Goal: Task Accomplishment & Management: Use online tool/utility

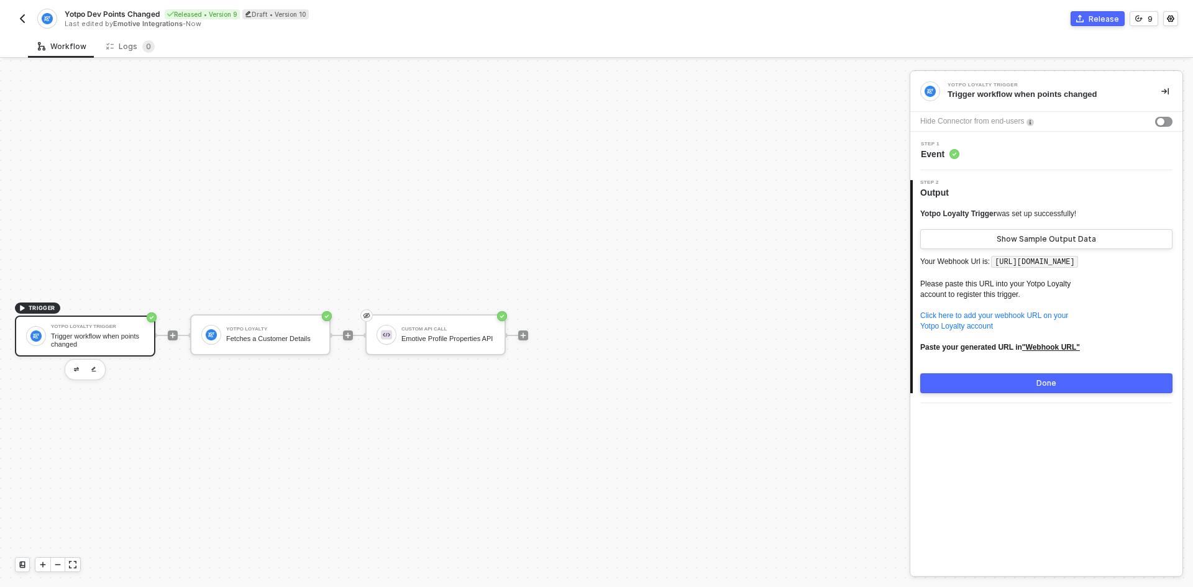
scroll to position [23, 0]
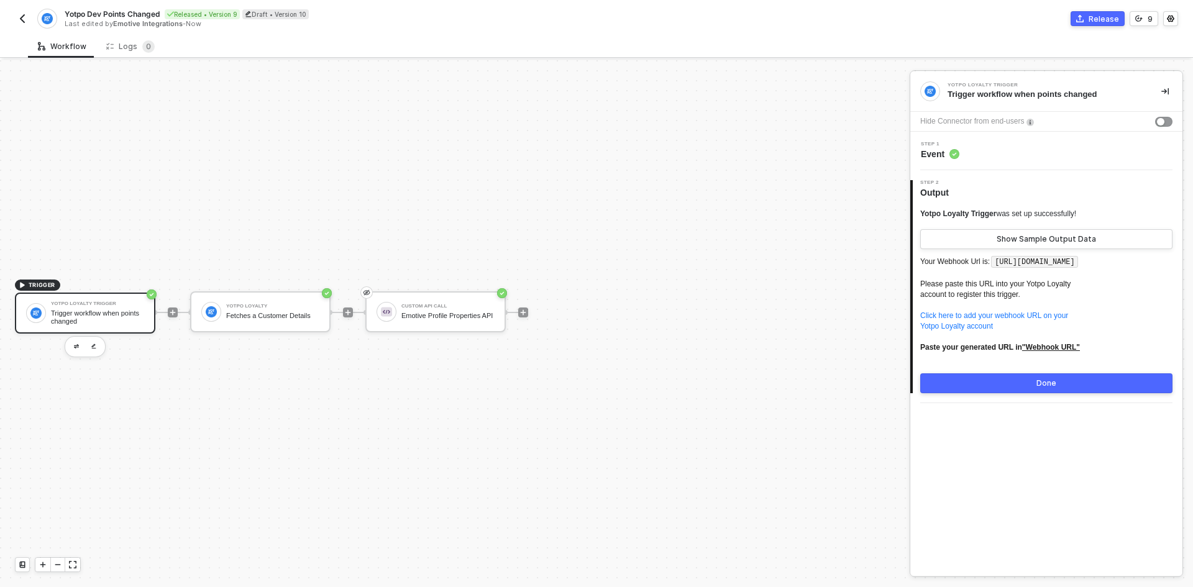
click at [16, 16] on button "button" at bounding box center [22, 18] width 15 height 15
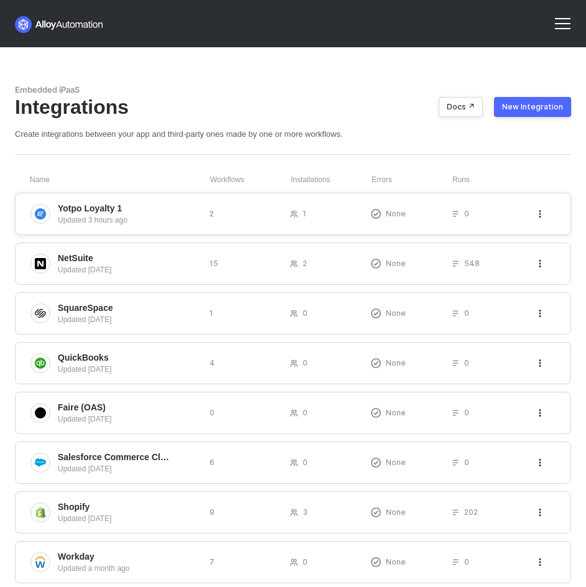
click at [536, 206] on button "button" at bounding box center [539, 213] width 15 height 15
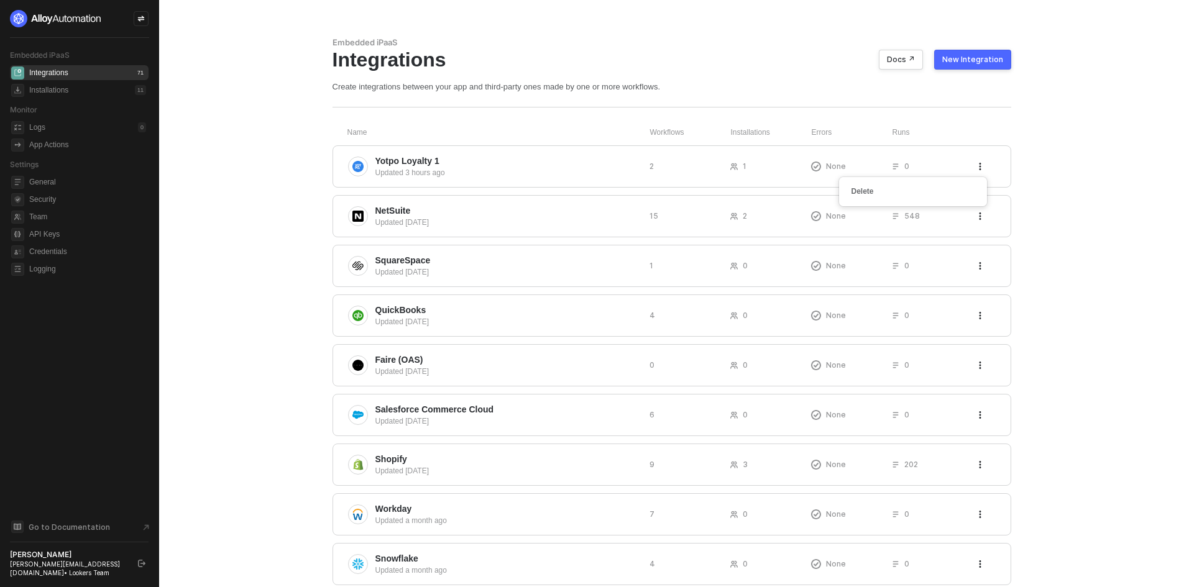
click at [959, 63] on button "New Integration" at bounding box center [972, 60] width 77 height 20
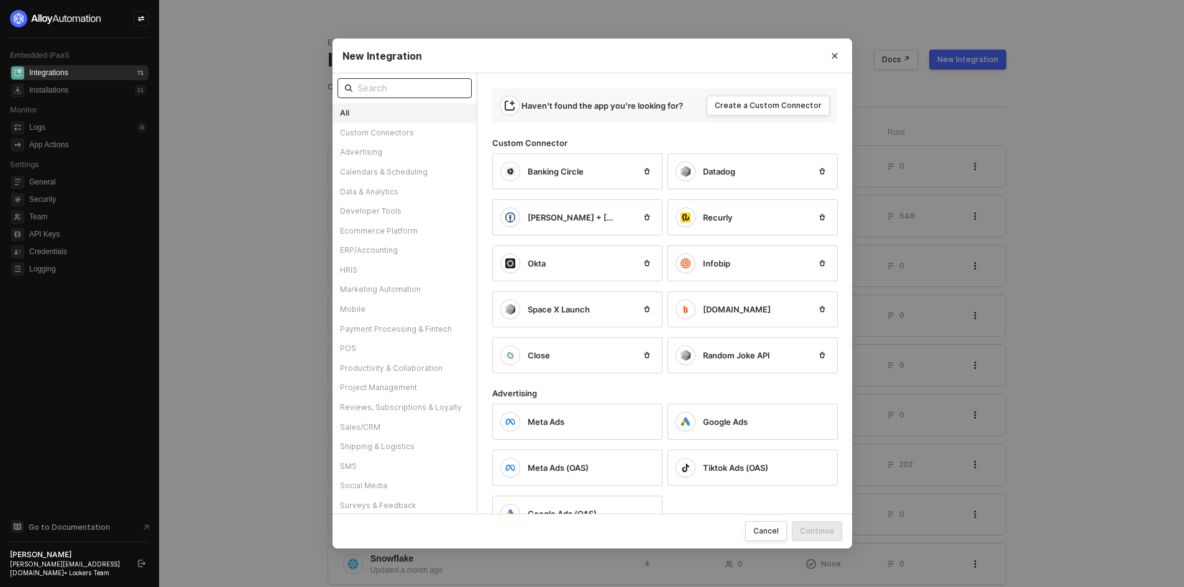
click at [408, 97] on span at bounding box center [404, 88] width 134 height 20
click at [839, 55] on button "Close" at bounding box center [834, 56] width 20 height 20
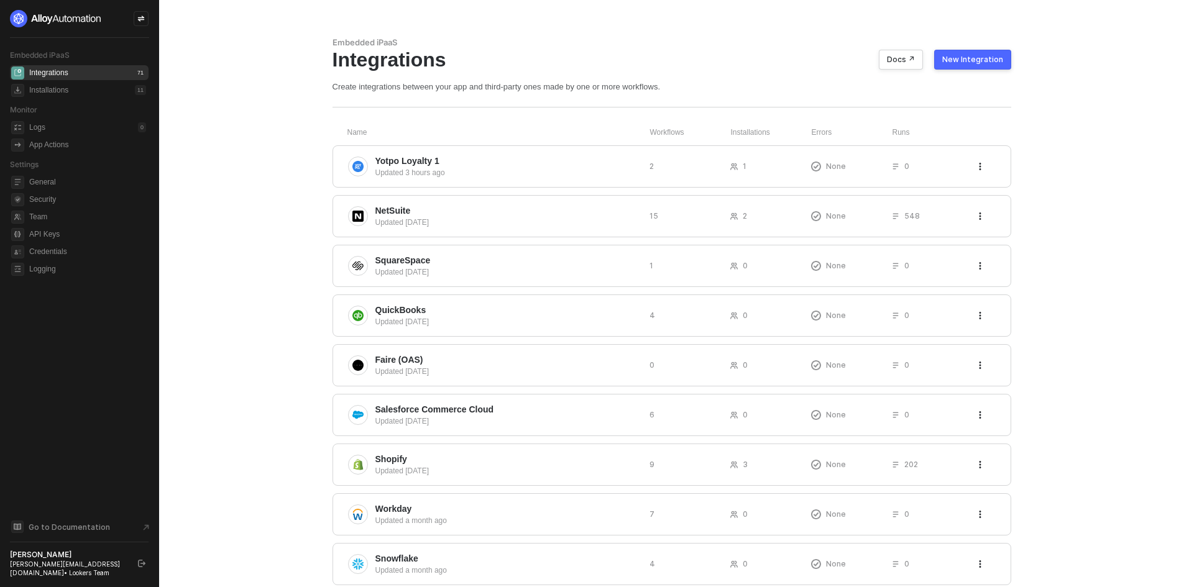
click at [965, 55] on div "New Integration" at bounding box center [972, 60] width 61 height 10
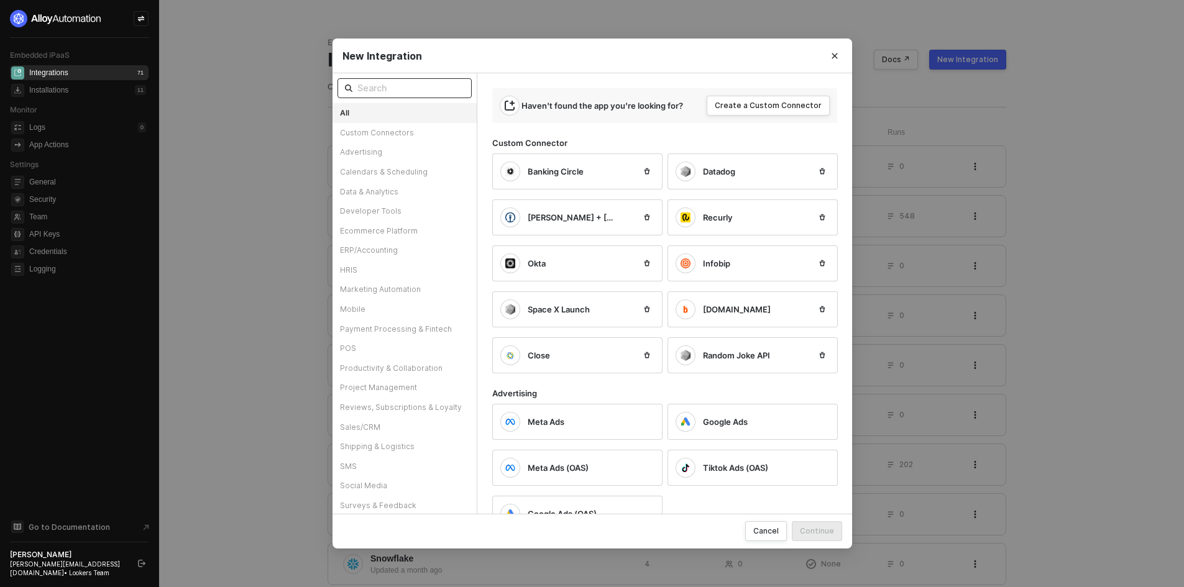
click at [429, 91] on input "text" at bounding box center [410, 88] width 107 height 14
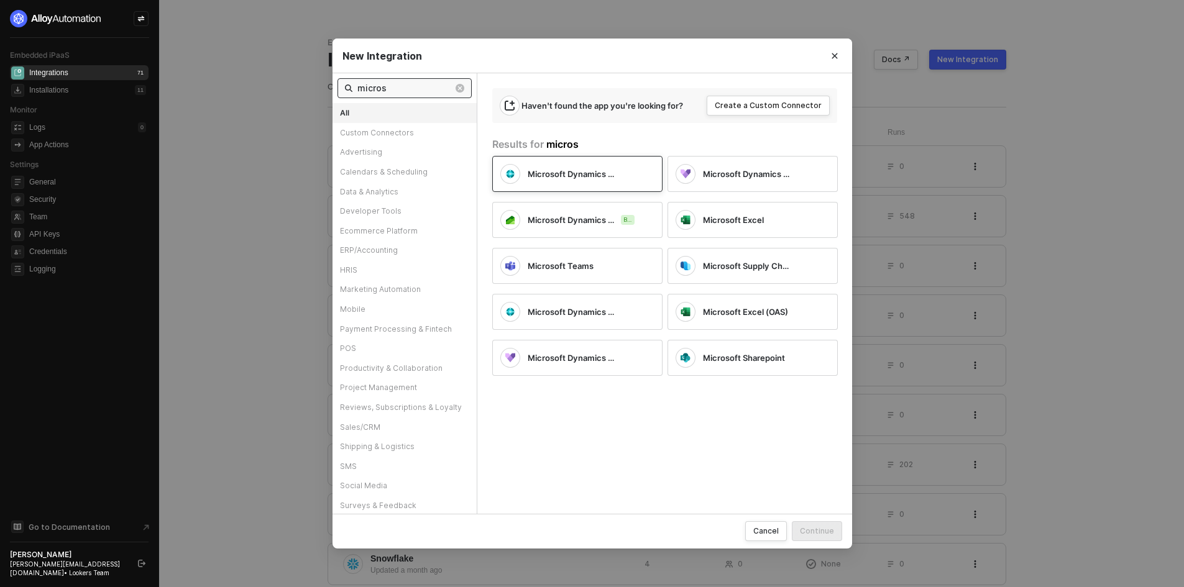
type input "micros"
click at [547, 163] on div "Microsoft Dynamics Business Central" at bounding box center [577, 174] width 170 height 36
click at [824, 533] on div "Continue" at bounding box center [817, 531] width 34 height 11
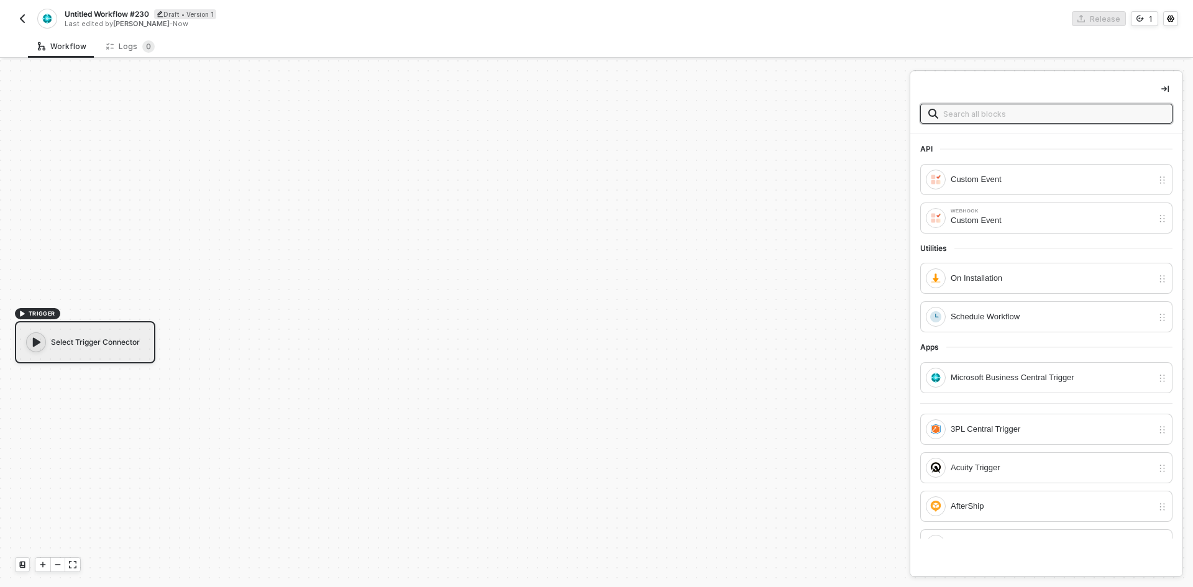
scroll to position [23, 0]
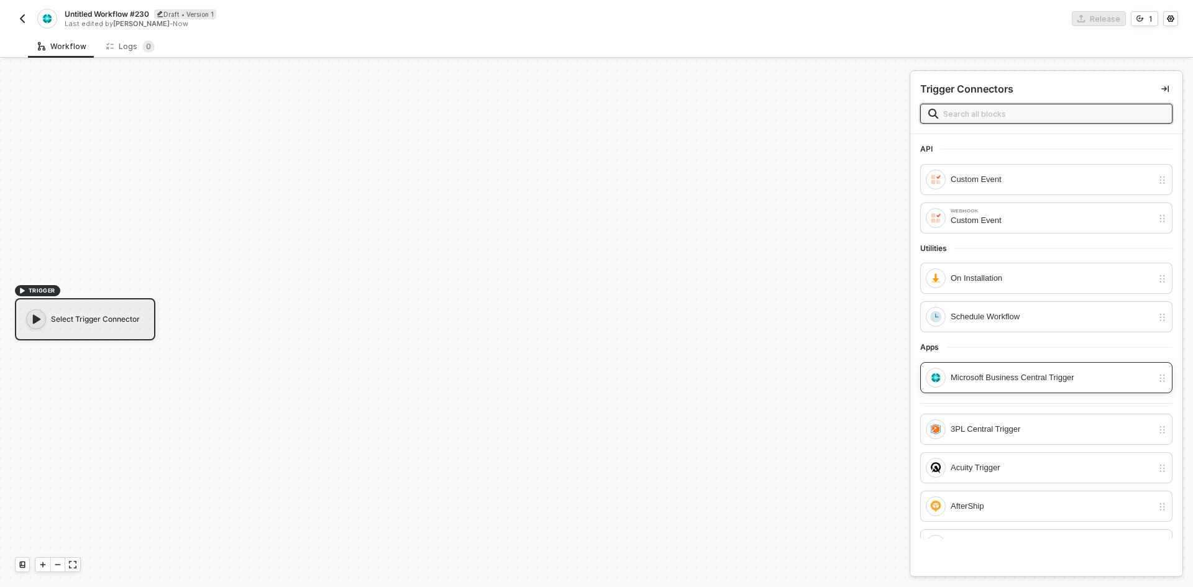
click at [992, 373] on div "Microsoft Business Central Trigger" at bounding box center [1052, 378] width 202 height 14
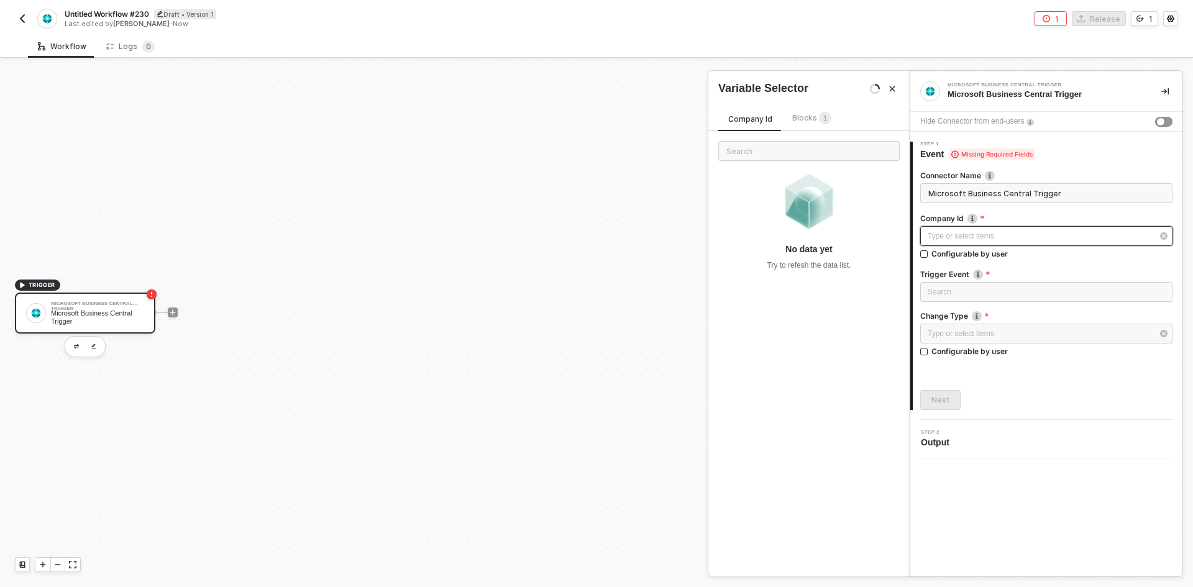
click at [975, 233] on div "Type or select items ﻿" at bounding box center [1040, 237] width 225 height 12
click at [985, 235] on div "Type or select items ﻿" at bounding box center [1040, 237] width 225 height 12
drag, startPoint x: 921, startPoint y: 222, endPoint x: 987, endPoint y: 224, distance: 65.9
click at [987, 224] on div "Company Id" at bounding box center [1046, 219] width 252 height 13
click at [511, 339] on div "TRIGGER Microsoft Business Central Trigger Microsoft Business Central Trigger" at bounding box center [451, 312] width 903 height 550
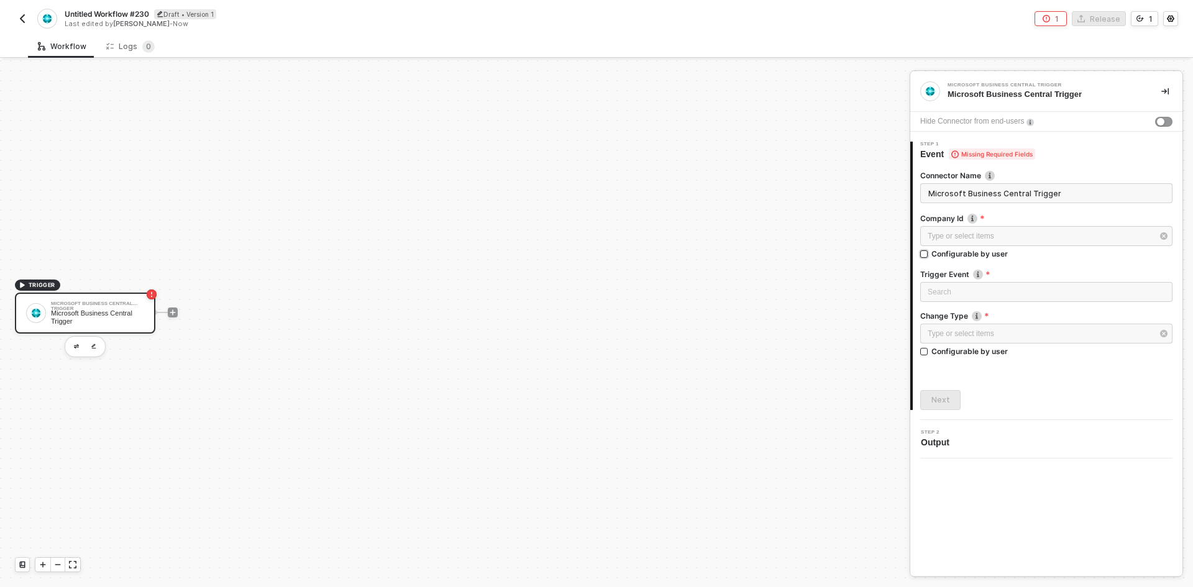
click at [963, 256] on div "Configurable by user" at bounding box center [969, 254] width 76 height 11
click at [929, 256] on input "Configurable by user" at bounding box center [924, 254] width 9 height 9
checkbox input "true"
click at [172, 310] on icon "icon-play" at bounding box center [172, 312] width 7 height 7
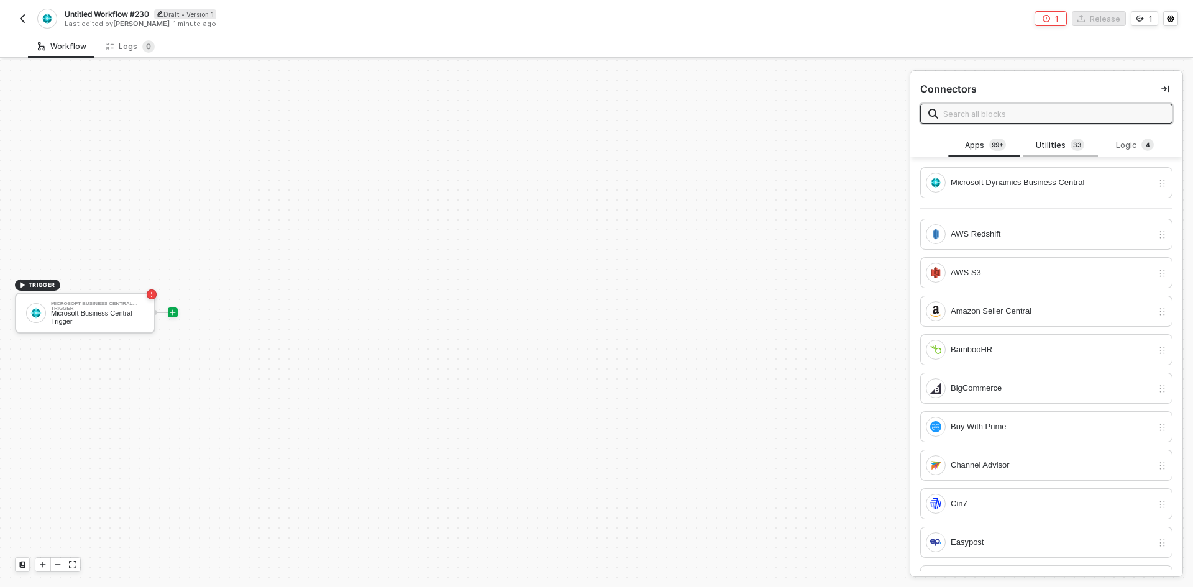
click at [1061, 139] on div "Utilities 3 3" at bounding box center [1060, 146] width 55 height 14
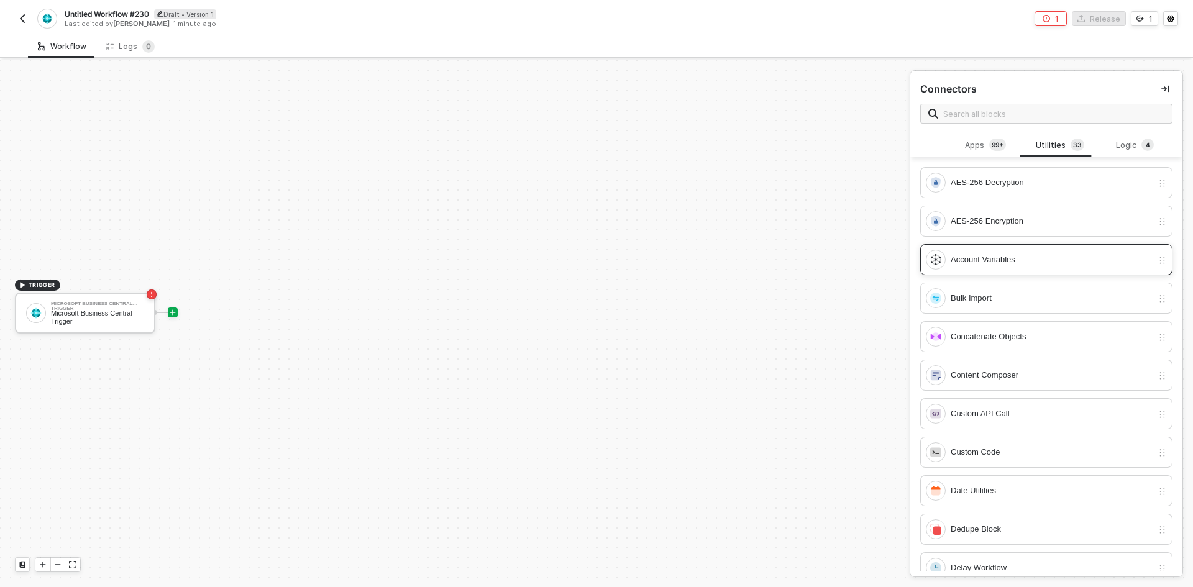
click at [1020, 251] on div "Account Variables" at bounding box center [1039, 260] width 227 height 20
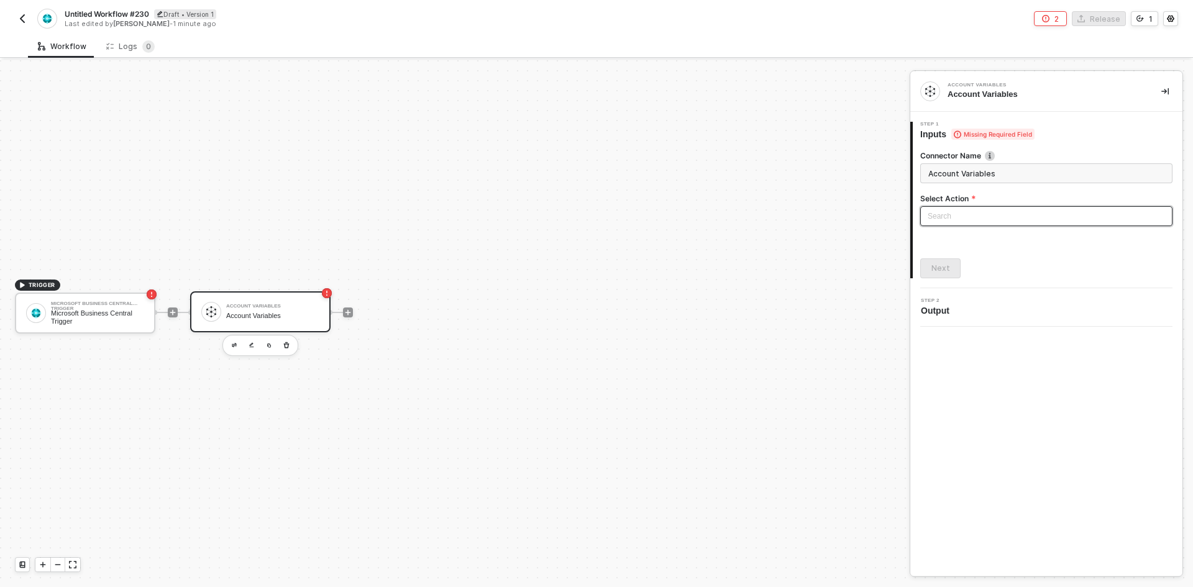
click at [975, 212] on input "search" at bounding box center [1046, 216] width 237 height 19
click at [967, 257] on div "Get Account Variables" at bounding box center [1046, 261] width 232 height 14
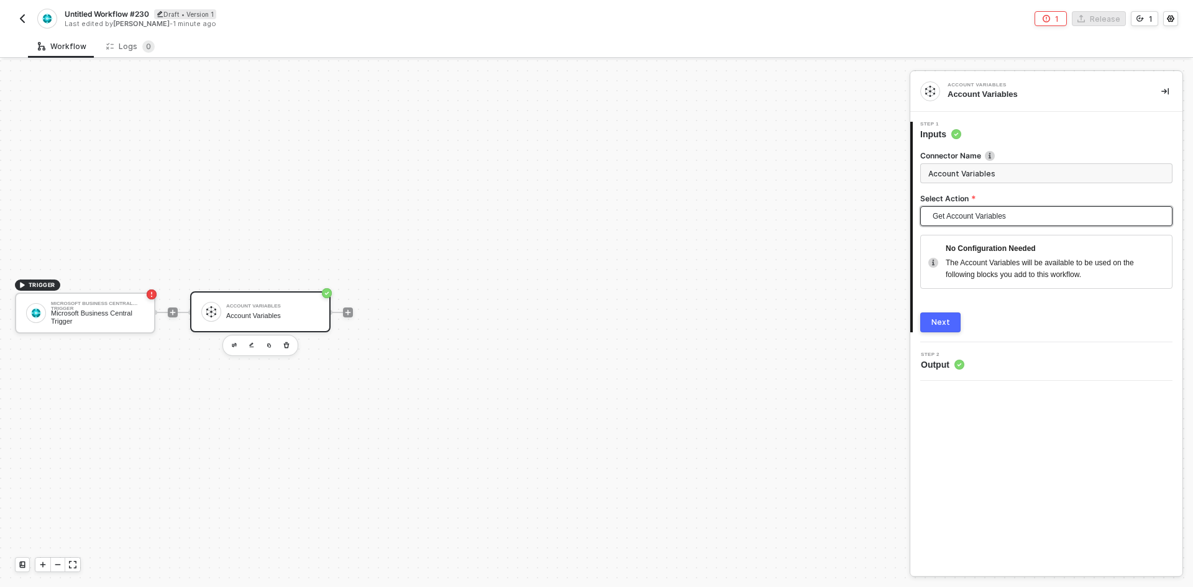
click at [948, 330] on button "Next" at bounding box center [940, 323] width 40 height 20
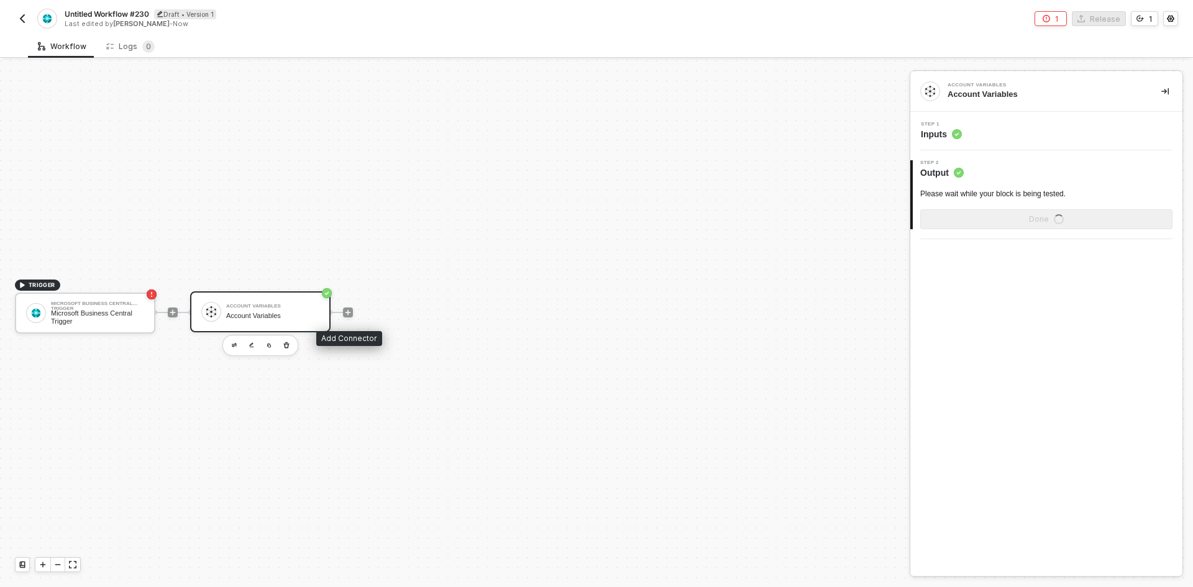
click at [348, 317] on div at bounding box center [347, 312] width 165 height 97
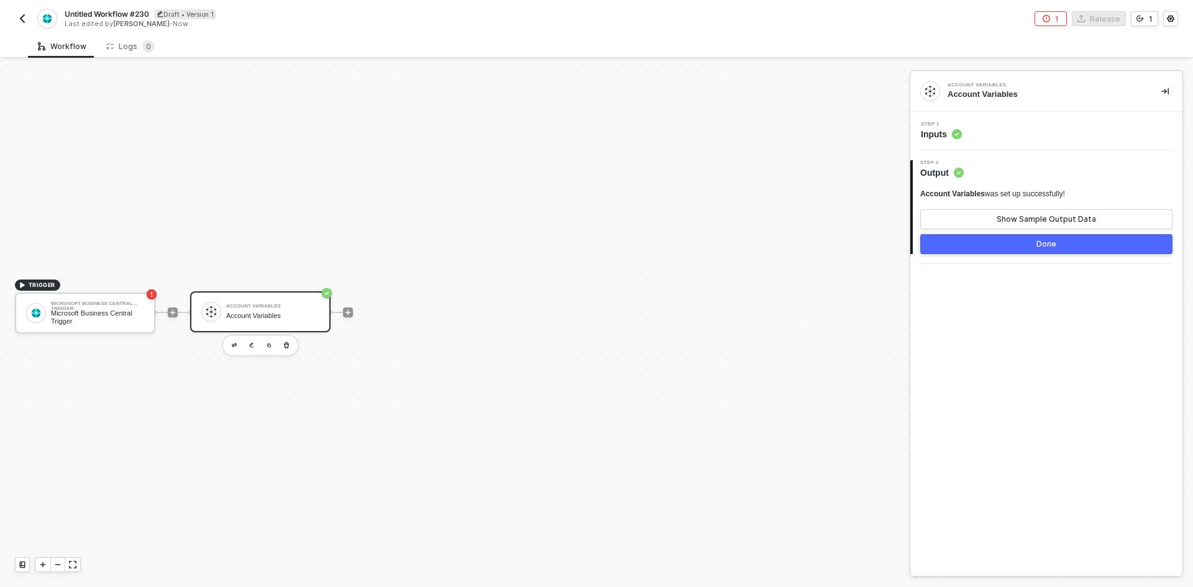
click at [348, 317] on div at bounding box center [347, 312] width 165 height 97
click at [348, 315] on icon "icon-play" at bounding box center [348, 312] width 6 height 6
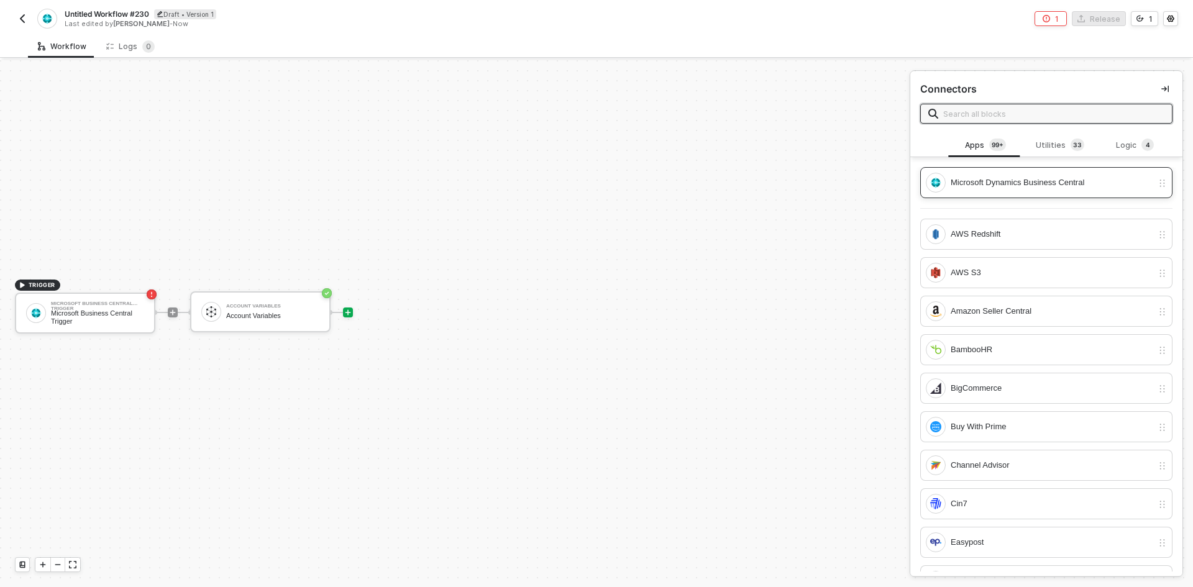
click at [997, 185] on div "Microsoft Dynamics Business Central" at bounding box center [1052, 183] width 202 height 14
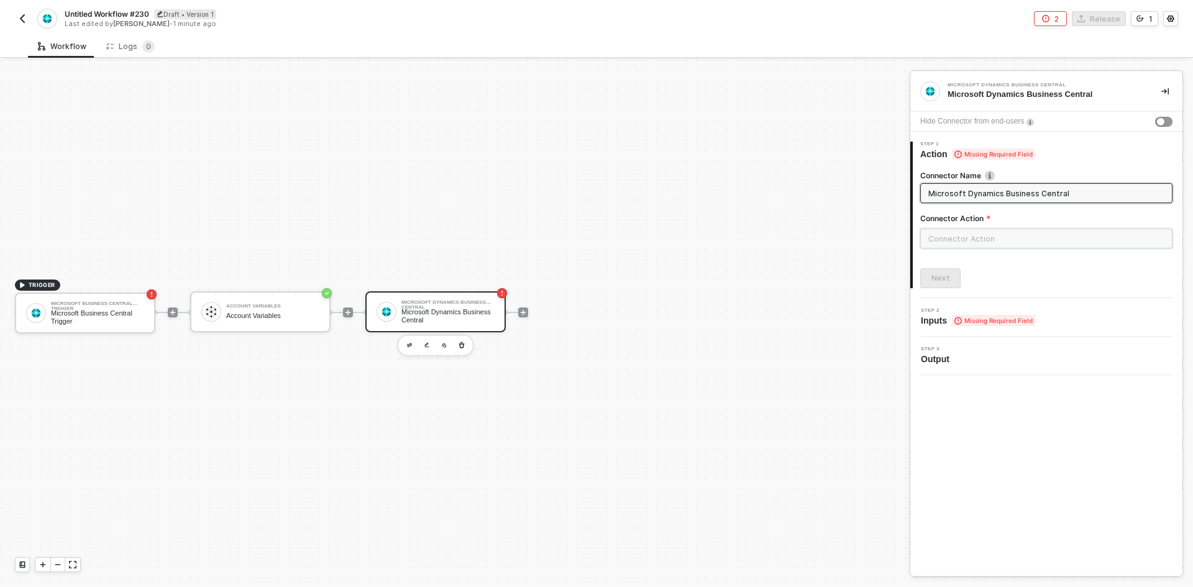
click at [941, 237] on input "text" at bounding box center [1046, 239] width 252 height 20
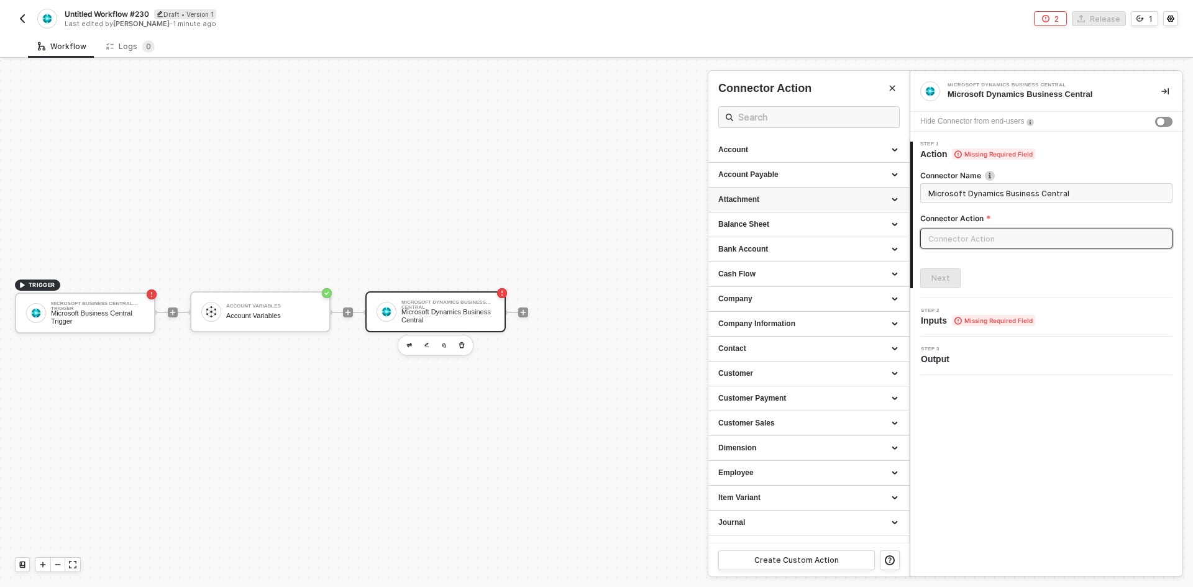
click at [800, 211] on div "Attachment" at bounding box center [808, 200] width 201 height 25
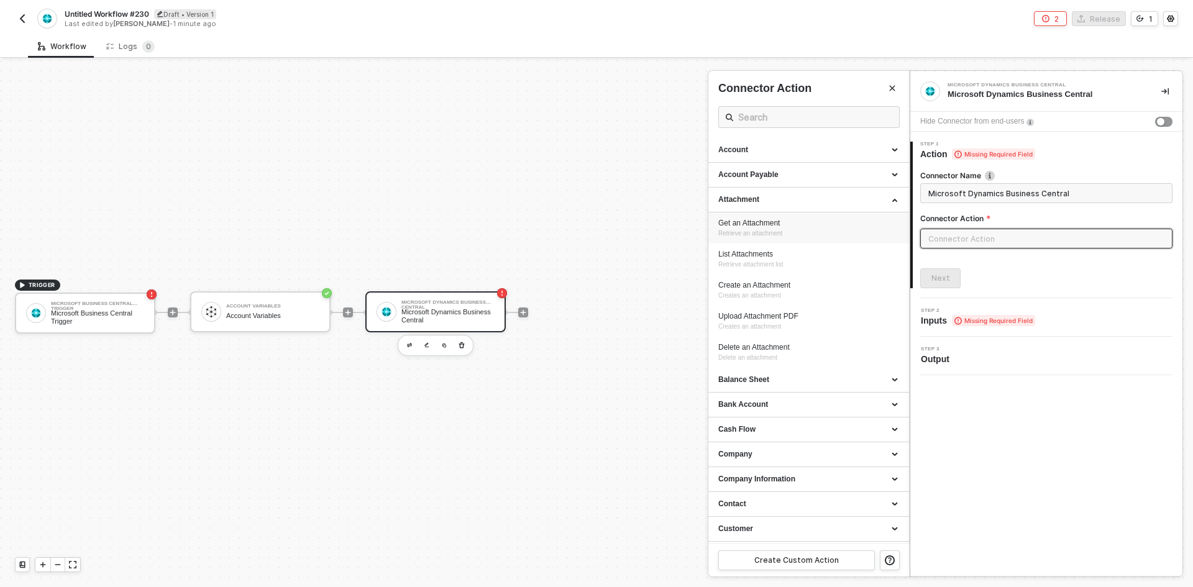
click at [795, 234] on div "Get an Attachment Retrieve an attachment" at bounding box center [808, 228] width 181 height 21
type input "Retrieve an attachment"
type input "Attachment - Get an Attachment"
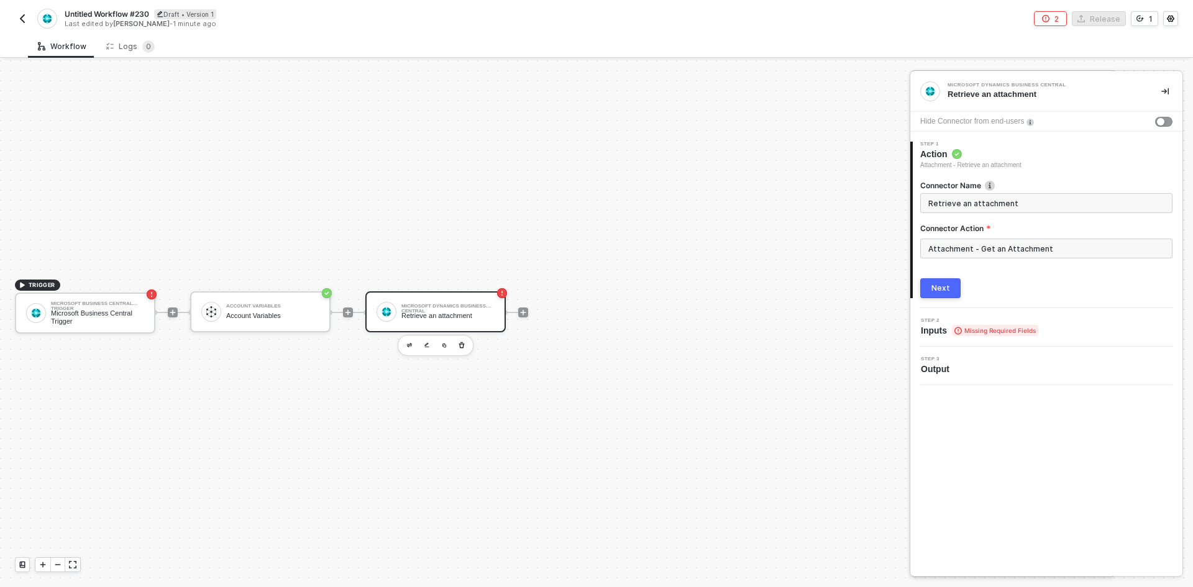
click at [944, 286] on div "Next" at bounding box center [940, 288] width 19 height 10
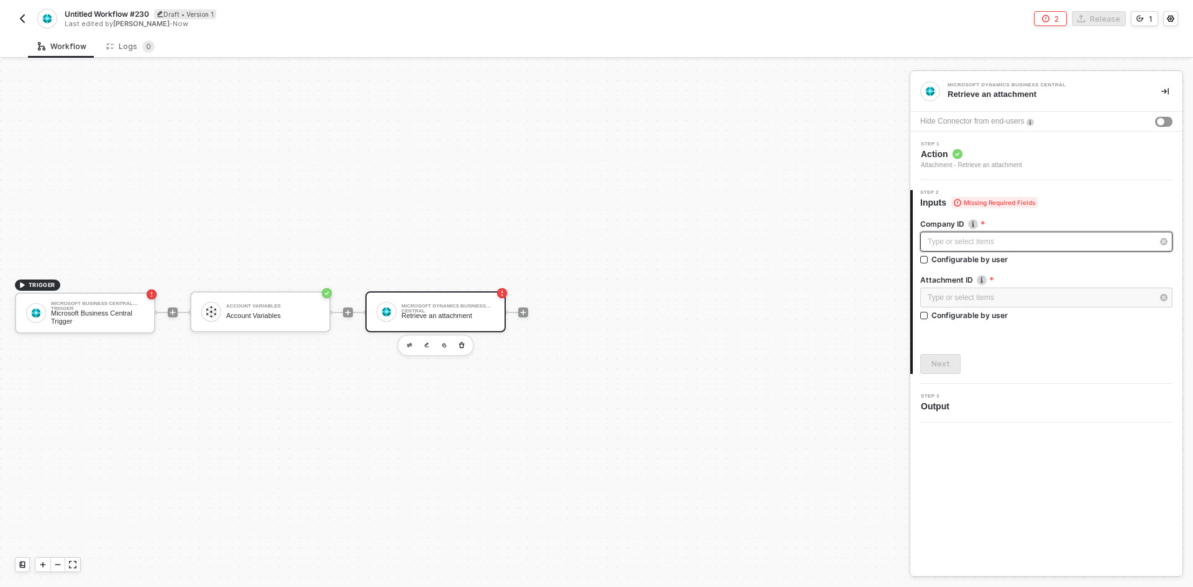
click at [938, 247] on div "Type or select items ﻿" at bounding box center [1040, 242] width 225 height 12
click at [804, 111] on div "Blocks 2" at bounding box center [812, 118] width 59 height 15
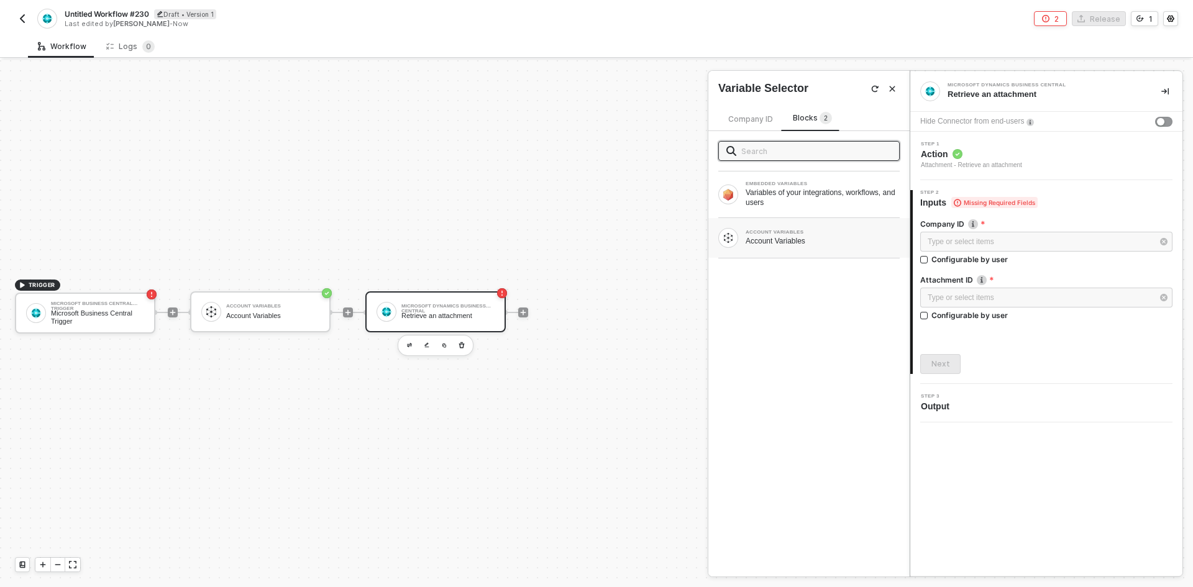
click at [802, 239] on div "Account Variables" at bounding box center [823, 241] width 154 height 10
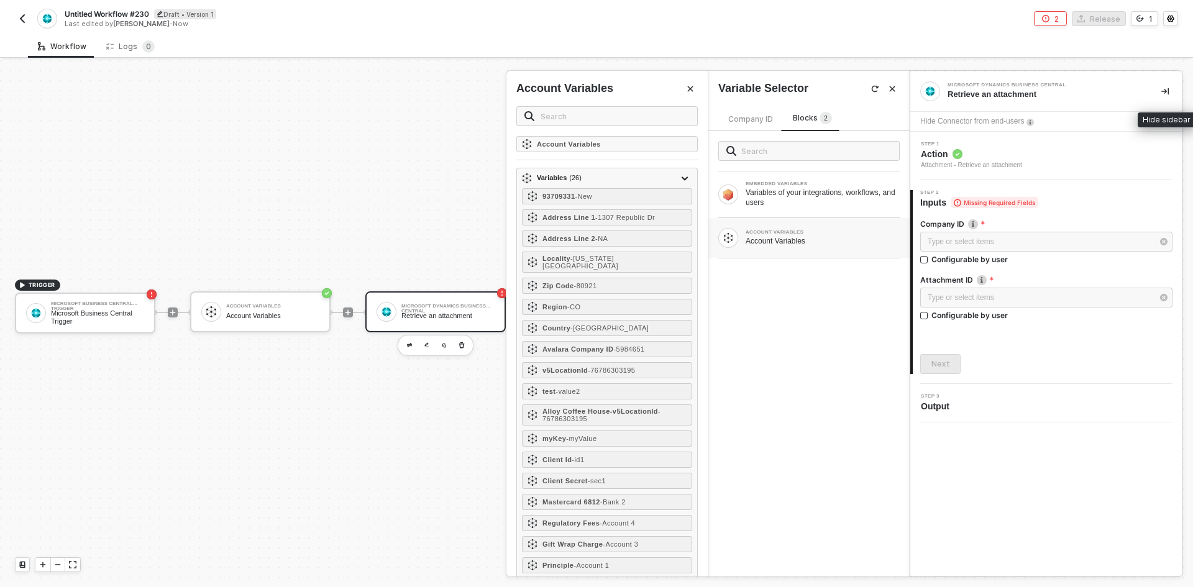
click at [1169, 87] on button "button" at bounding box center [1165, 91] width 15 height 15
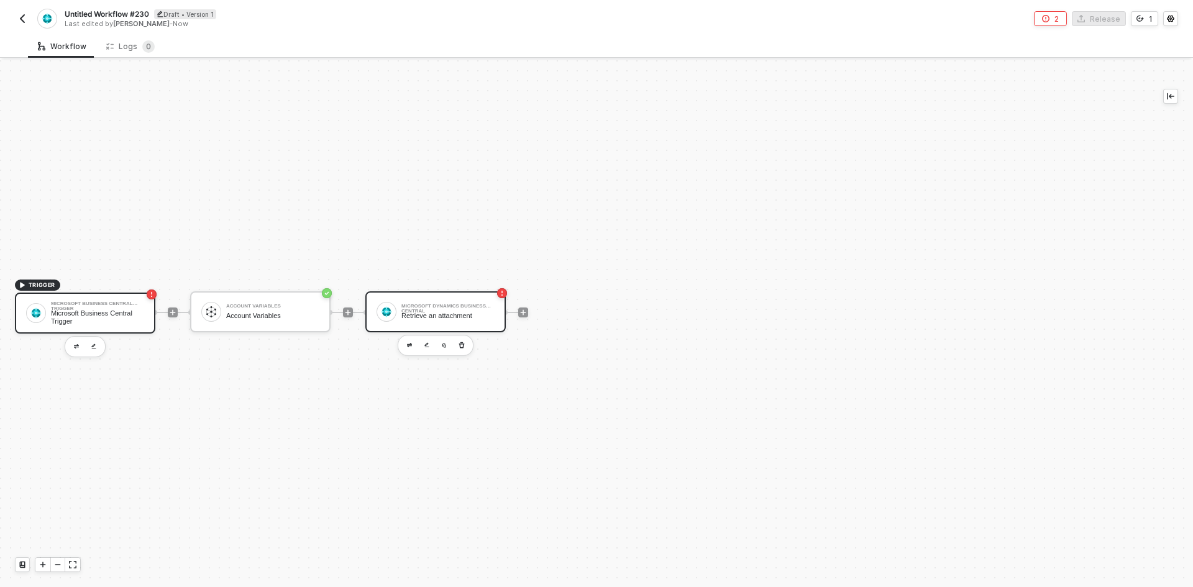
click at [99, 313] on div "Microsoft Business Central Trigger" at bounding box center [97, 317] width 93 height 16
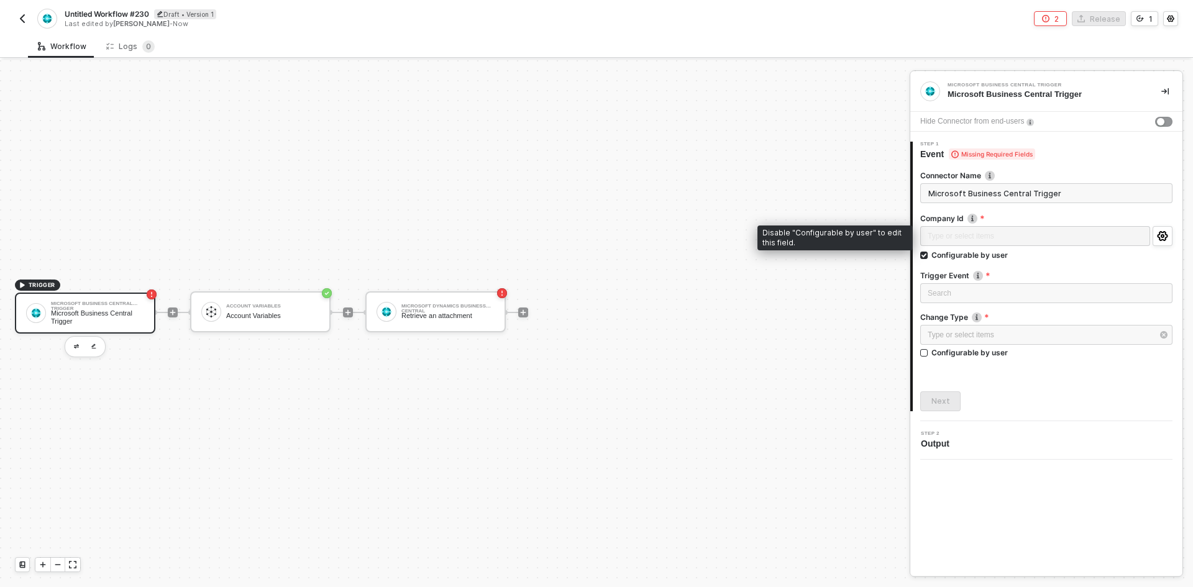
click at [1030, 237] on div "Type or select items ﻿" at bounding box center [1035, 237] width 230 height 22
click at [941, 260] on div "Type or select items ﻿ Configurable by user" at bounding box center [1046, 245] width 252 height 39
click at [945, 257] on div "Configurable by user" at bounding box center [969, 255] width 76 height 11
click at [929, 257] on input "Configurable by user" at bounding box center [924, 256] width 9 height 9
checkbox input "false"
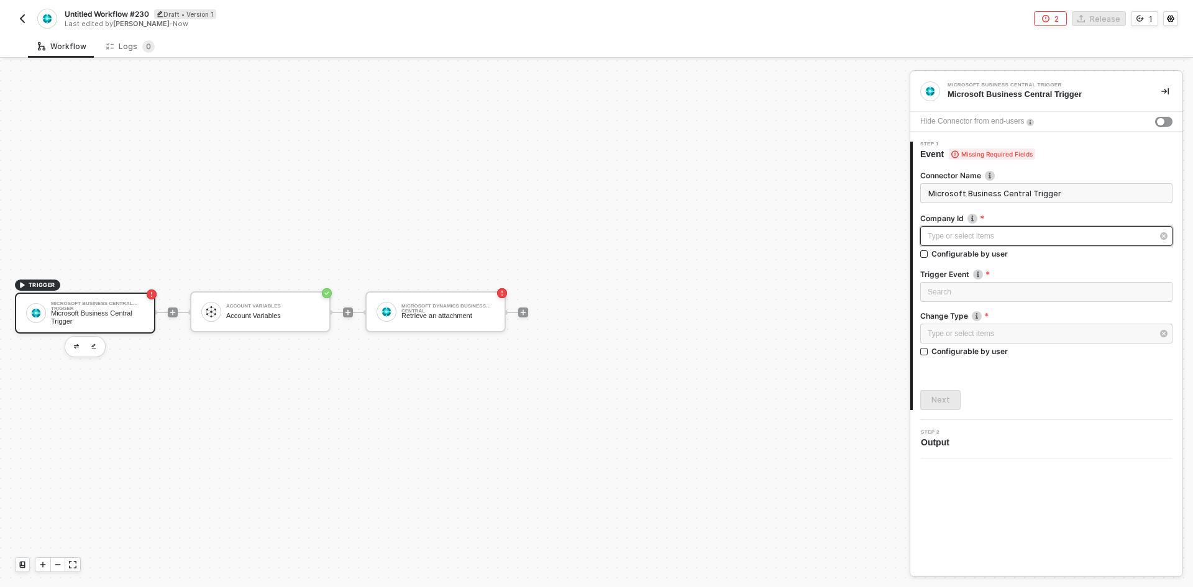
click at [947, 244] on div "Type or select items ﻿" at bounding box center [1046, 236] width 252 height 20
click at [785, 121] on div "Blocks 1" at bounding box center [811, 118] width 59 height 15
click at [894, 87] on icon "Close" at bounding box center [893, 89] width 6 height 6
click at [477, 310] on div "Microsoft Dynamics Business Central Retrieve an attachment" at bounding box center [447, 312] width 93 height 24
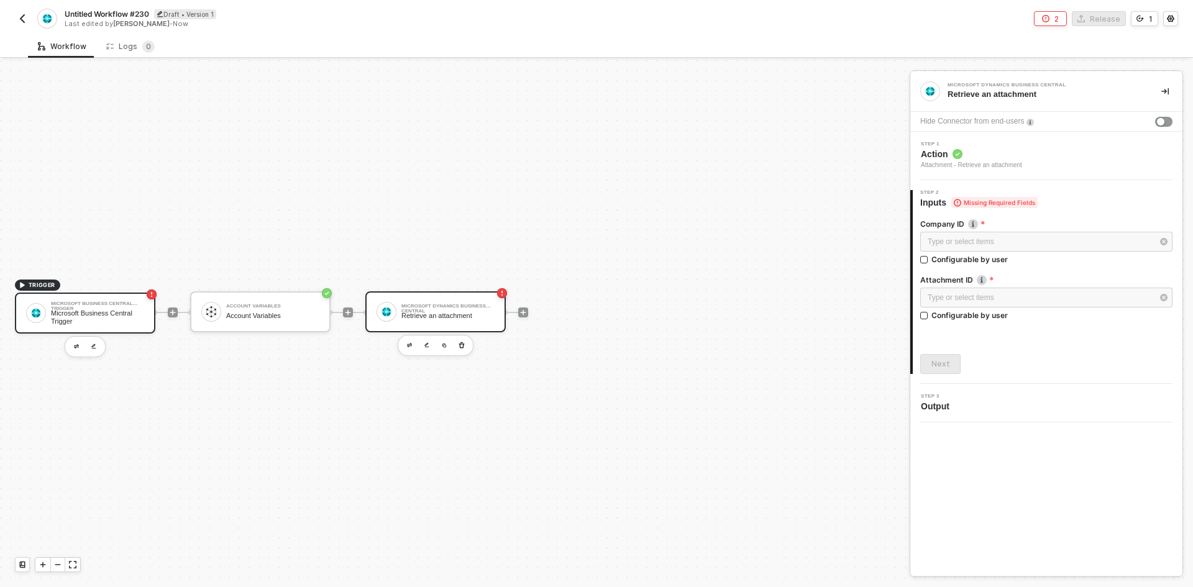
drag, startPoint x: 101, startPoint y: 318, endPoint x: 97, endPoint y: 307, distance: 11.8
click at [98, 310] on div "Microsoft Business Central Trigger" at bounding box center [97, 317] width 93 height 16
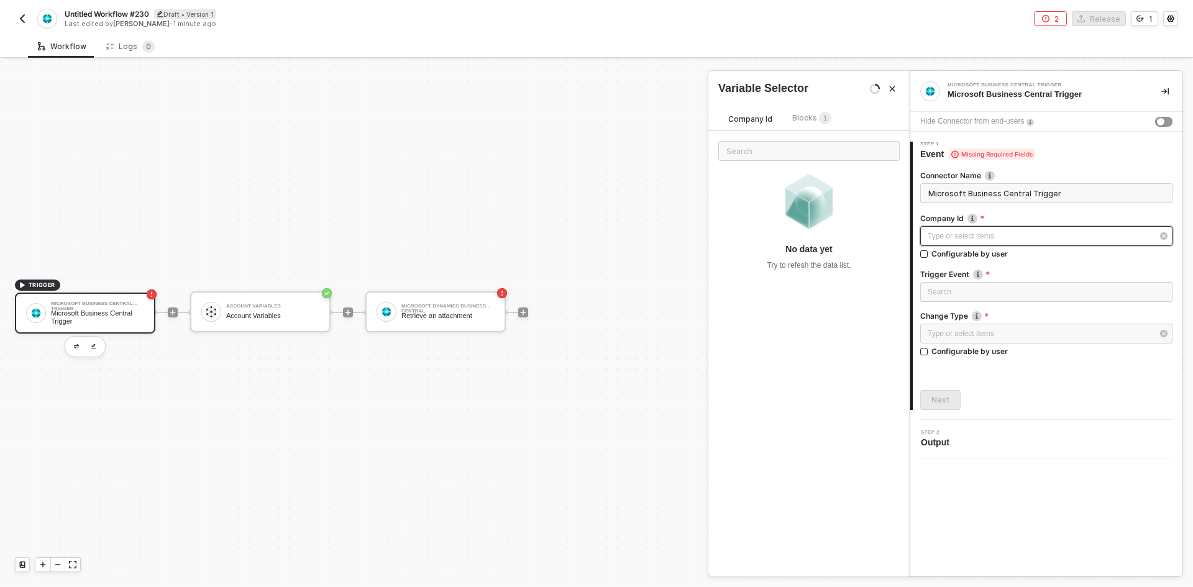
drag, startPoint x: 985, startPoint y: 242, endPoint x: 974, endPoint y: 236, distance: 12.3
click at [987, 240] on div "Type or select items ﻿" at bounding box center [1046, 236] width 252 height 20
click at [782, 112] on div "Blocks 1" at bounding box center [811, 118] width 59 height 15
click at [959, 242] on div "Type or select items ﻿" at bounding box center [1046, 236] width 252 height 20
